Goal: Task Accomplishment & Management: Use online tool/utility

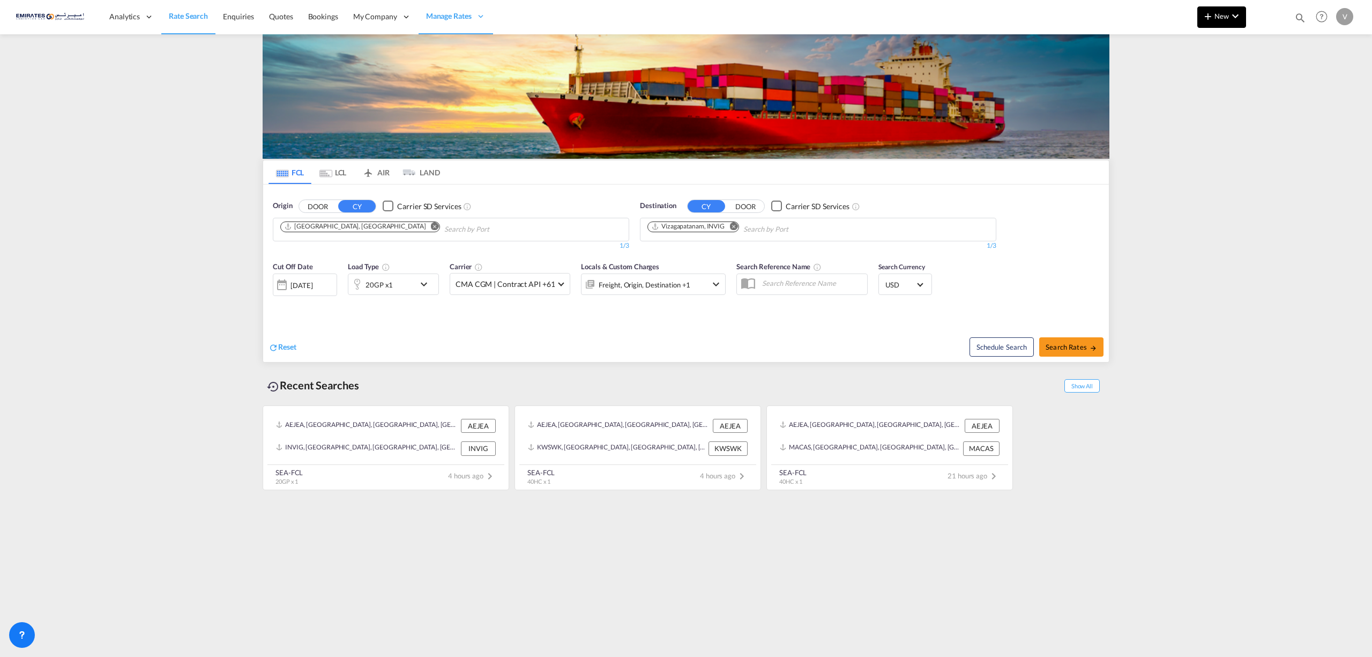
click at [1206, 12] on md-icon "icon-plus 400-fg" at bounding box center [1208, 16] width 13 height 13
click at [1272, 78] on span "Ratesheet" at bounding box center [1266, 80] width 12 height 21
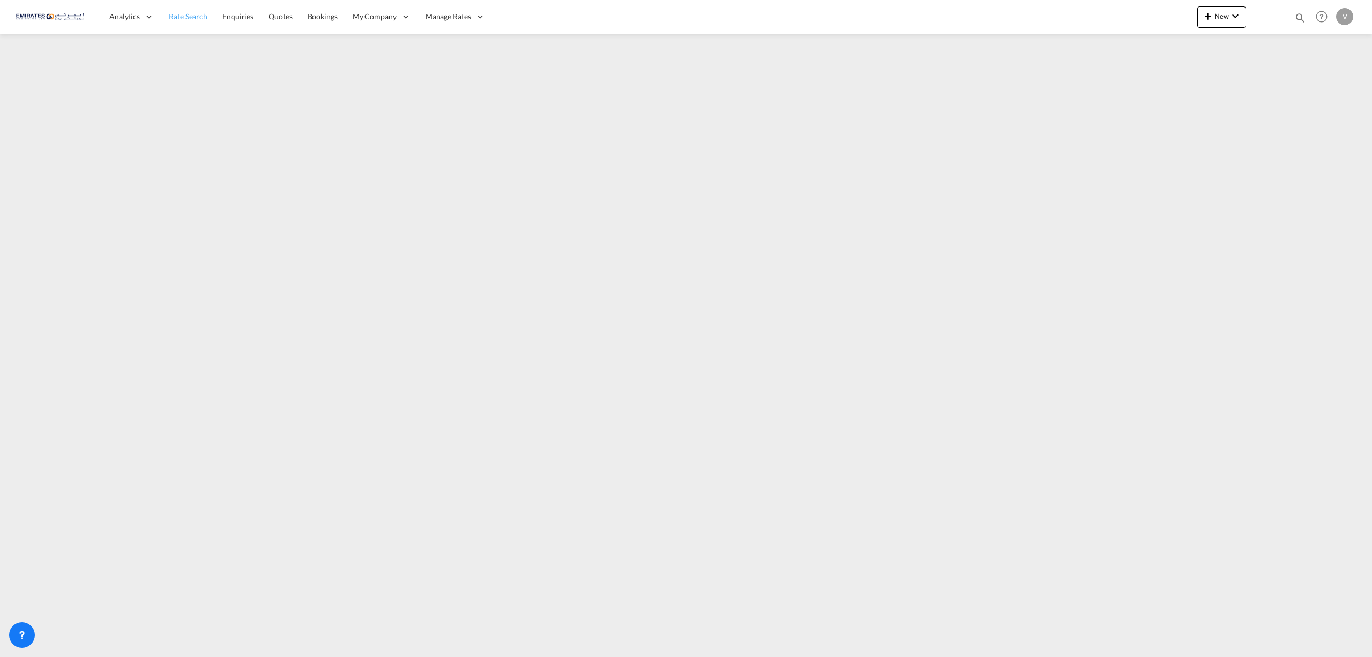
click at [192, 20] on span "Rate Search" at bounding box center [188, 16] width 39 height 9
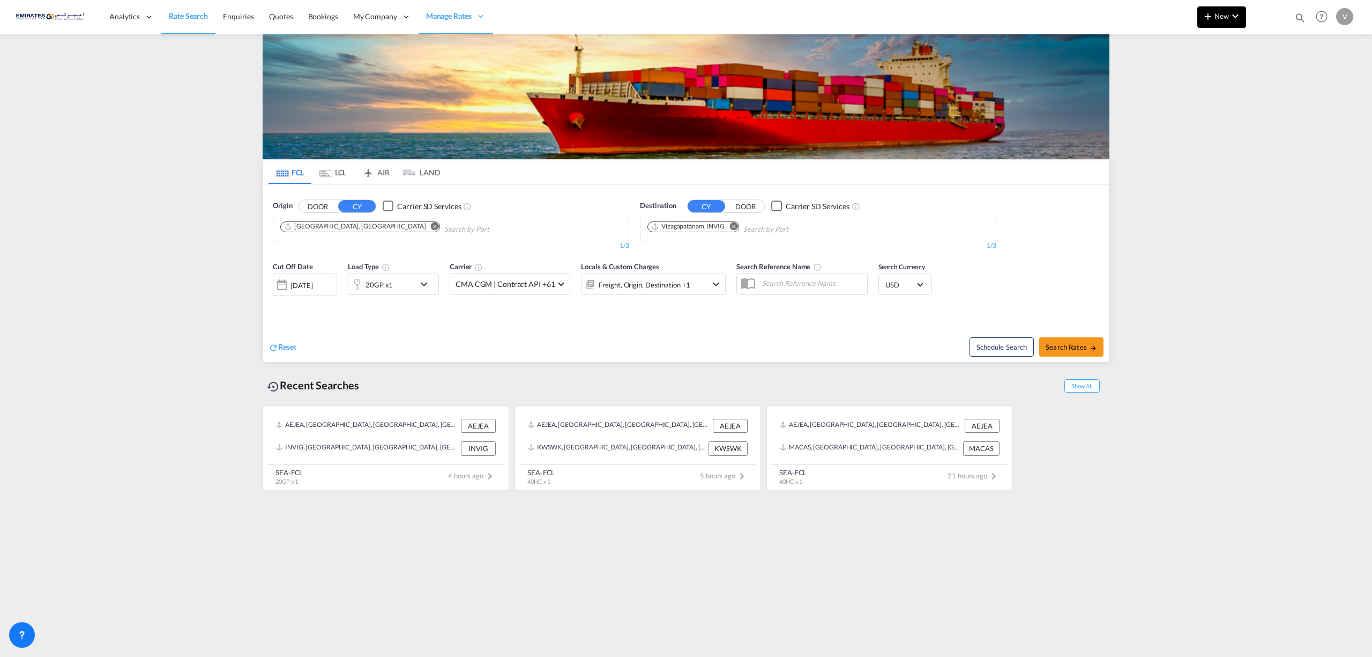
click at [1223, 18] on span "New" at bounding box center [1222, 16] width 40 height 9
click at [1272, 45] on span "Ratecard" at bounding box center [1266, 45] width 12 height 21
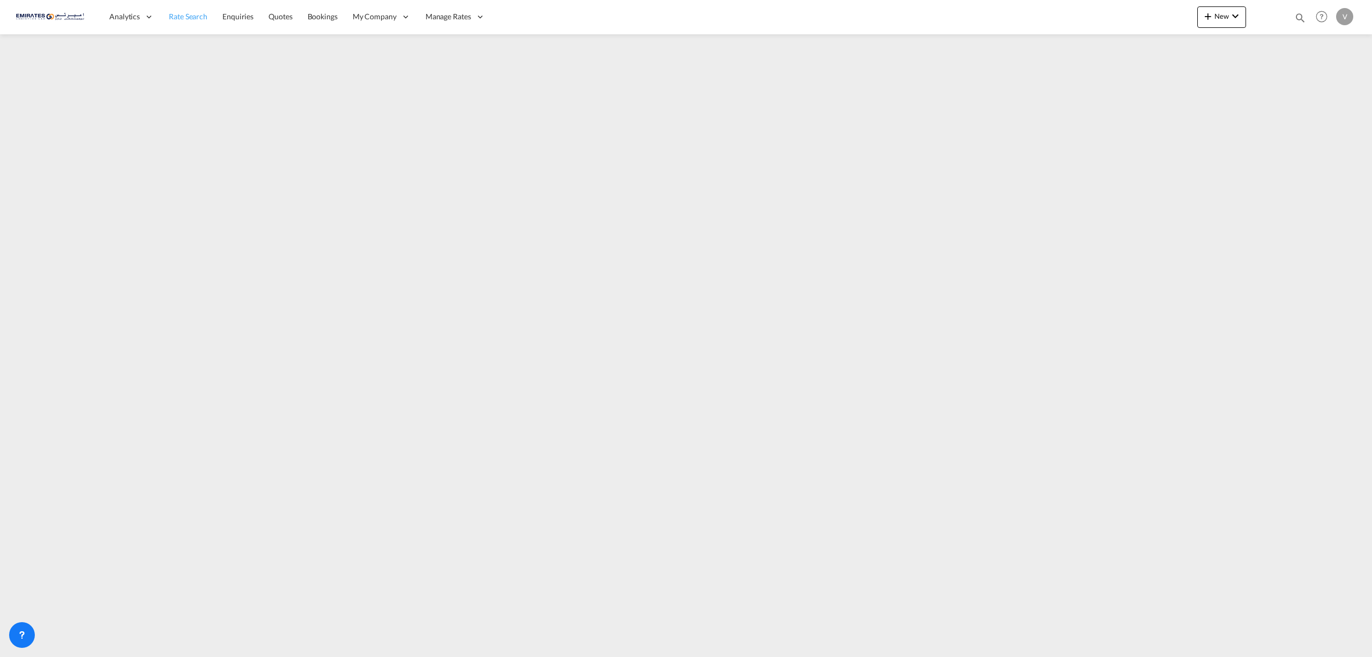
click at [183, 16] on span "Rate Search" at bounding box center [188, 16] width 39 height 9
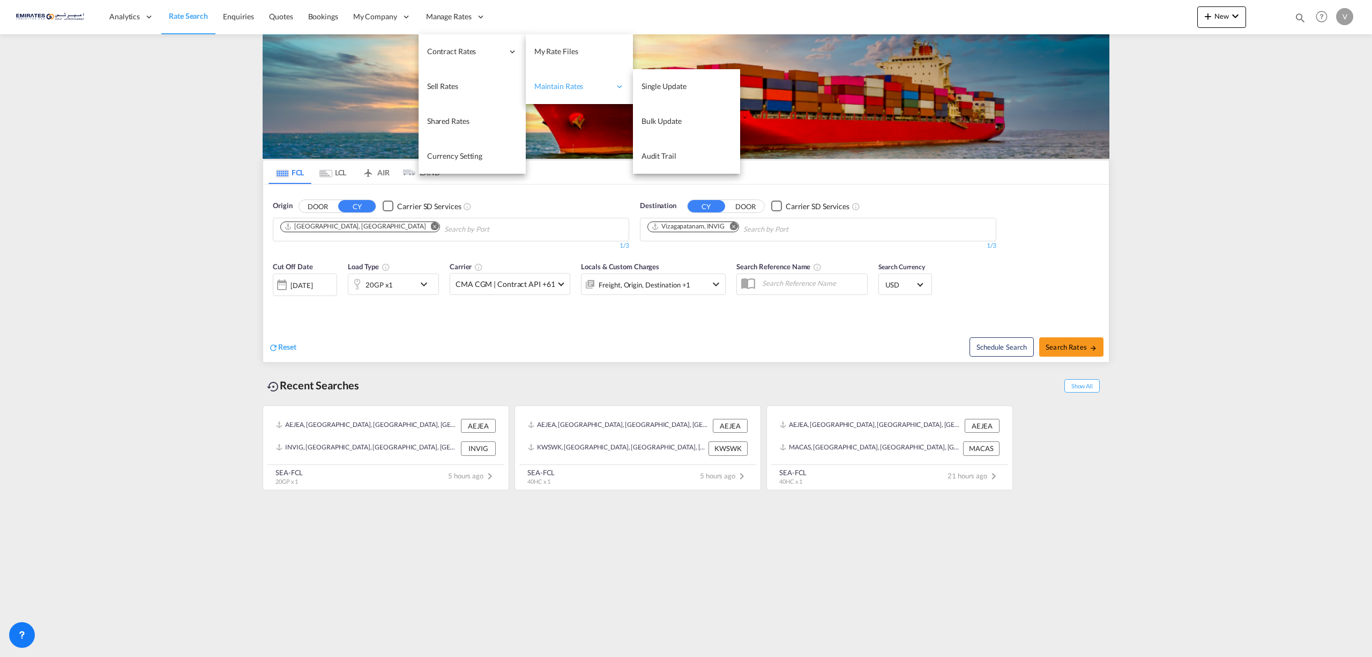
click at [554, 86] on span "Maintain Rates" at bounding box center [573, 86] width 76 height 11
click at [668, 83] on span "Single Update" at bounding box center [664, 85] width 45 height 9
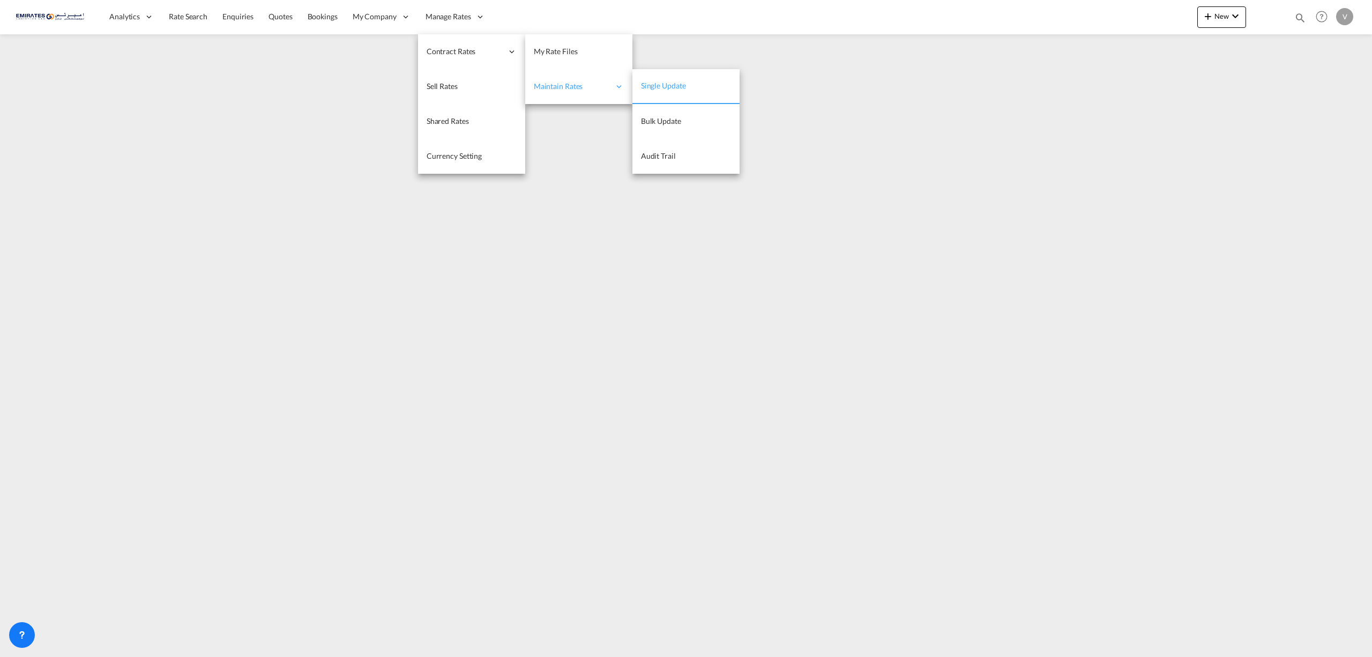
click at [552, 80] on div "Maintain Rates" at bounding box center [578, 86] width 107 height 35
click at [553, 50] on span "My Rate Files" at bounding box center [556, 51] width 44 height 9
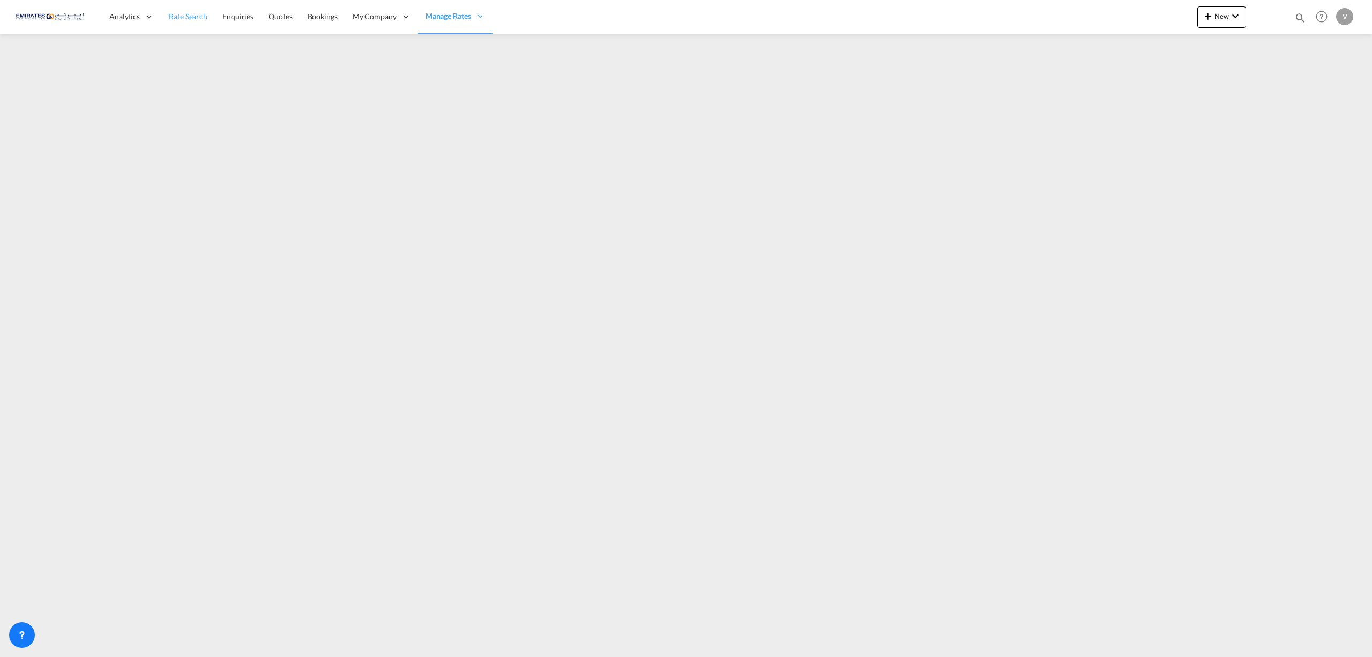
click at [191, 12] on span "Rate Search" at bounding box center [188, 16] width 39 height 9
